Goal: Check status: Check status

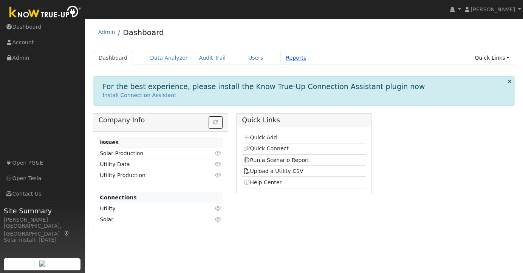
click at [289, 59] on link "Reports" at bounding box center [296, 58] width 32 height 14
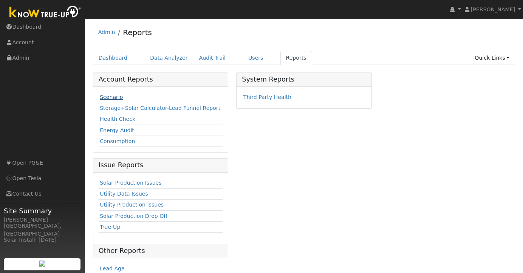
click at [108, 96] on link "Scenario" at bounding box center [111, 97] width 23 height 6
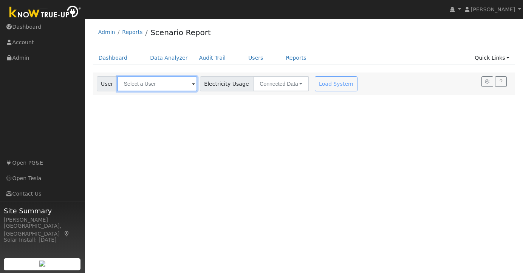
click at [147, 83] on input "text" at bounding box center [157, 83] width 80 height 15
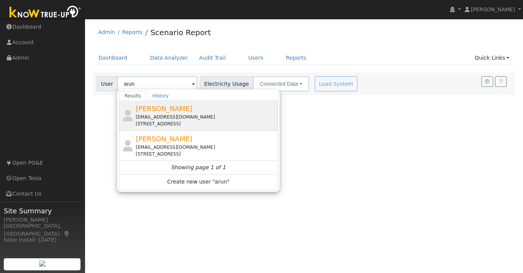
click at [192, 107] on span "Arunachalam Alagappan" at bounding box center [164, 109] width 57 height 8
type input "Arunachalam Alagappan"
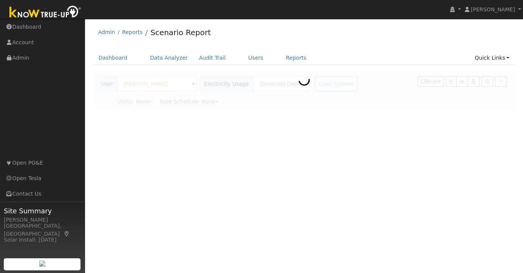
type input "Pacific Gas & Electric"
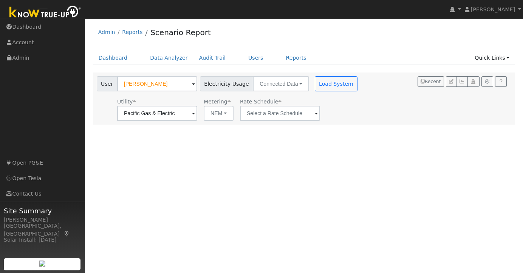
click at [315, 113] on span at bounding box center [316, 114] width 3 height 9
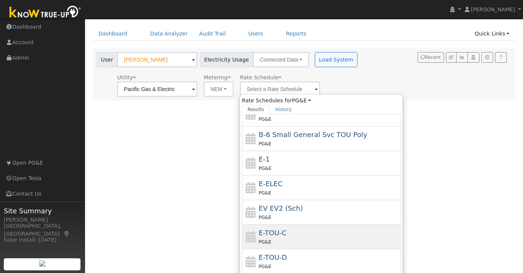
scroll to position [27, 0]
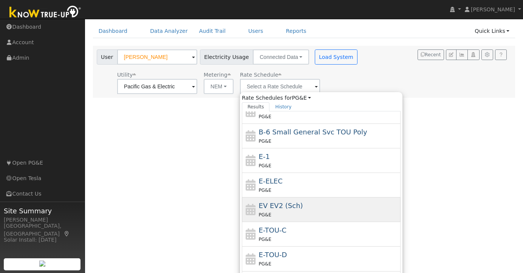
click at [280, 202] on span "EV EV2 (Sch)" at bounding box center [281, 206] width 44 height 8
type input "EV EV2 (Sch)"
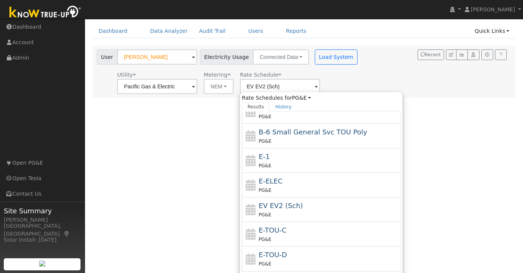
scroll to position [0, 0]
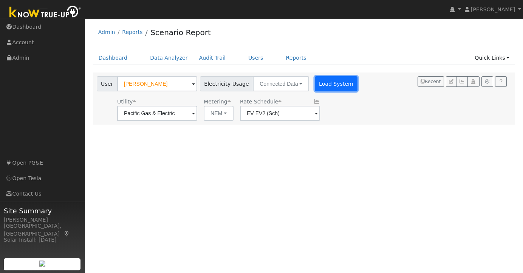
click at [320, 81] on button "Load System" at bounding box center [336, 83] width 43 height 15
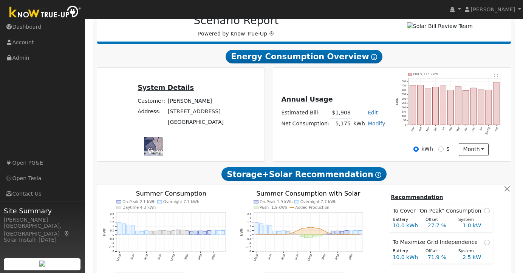
scroll to position [51, 0]
